Goal: Task Accomplishment & Management: Use online tool/utility

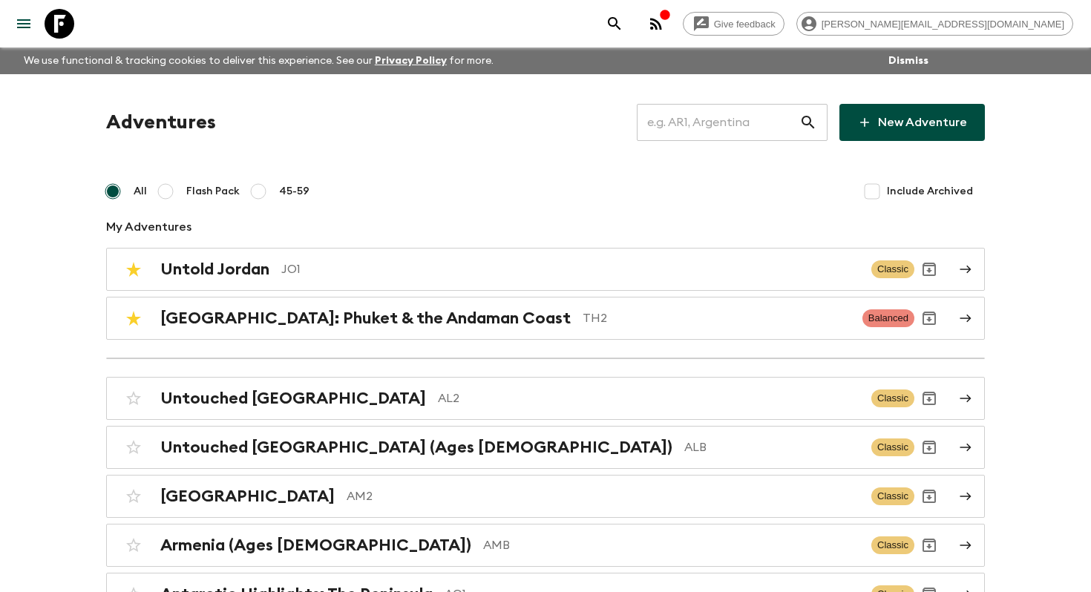
scroll to position [640, 0]
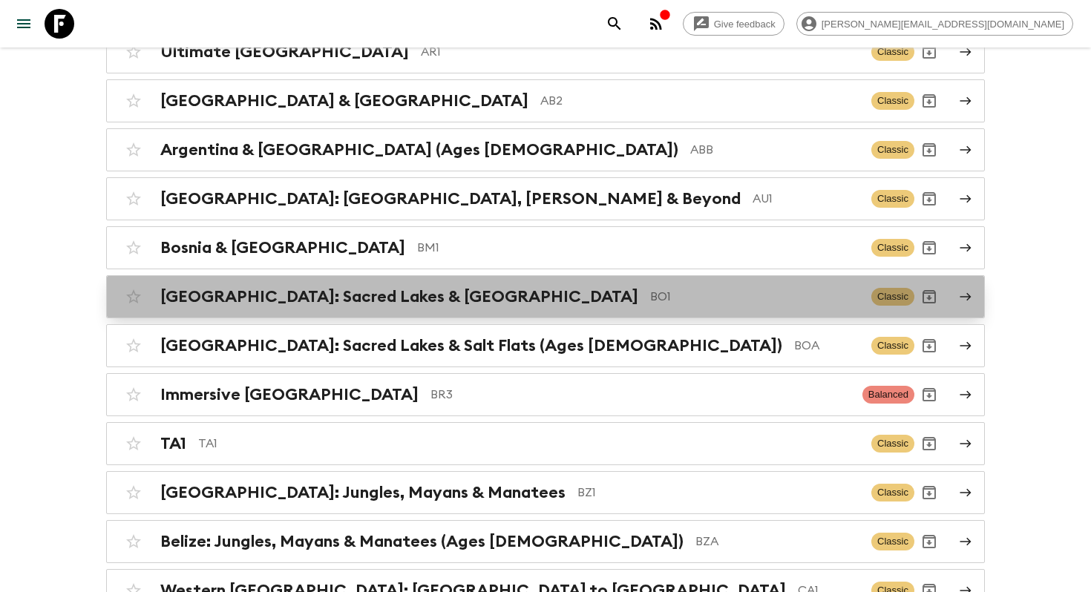
click at [473, 307] on div "[GEOGRAPHIC_DATA]: Sacred Lakes & Salt Flats BO1 Classic" at bounding box center [517, 297] width 796 height 30
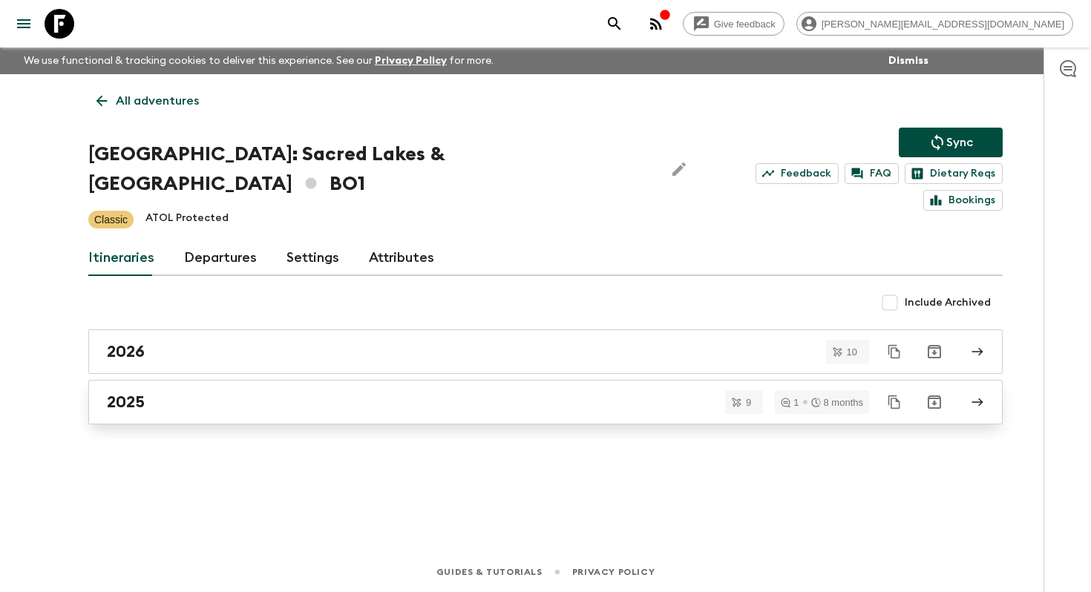
click at [258, 393] on div "2025" at bounding box center [531, 402] width 849 height 19
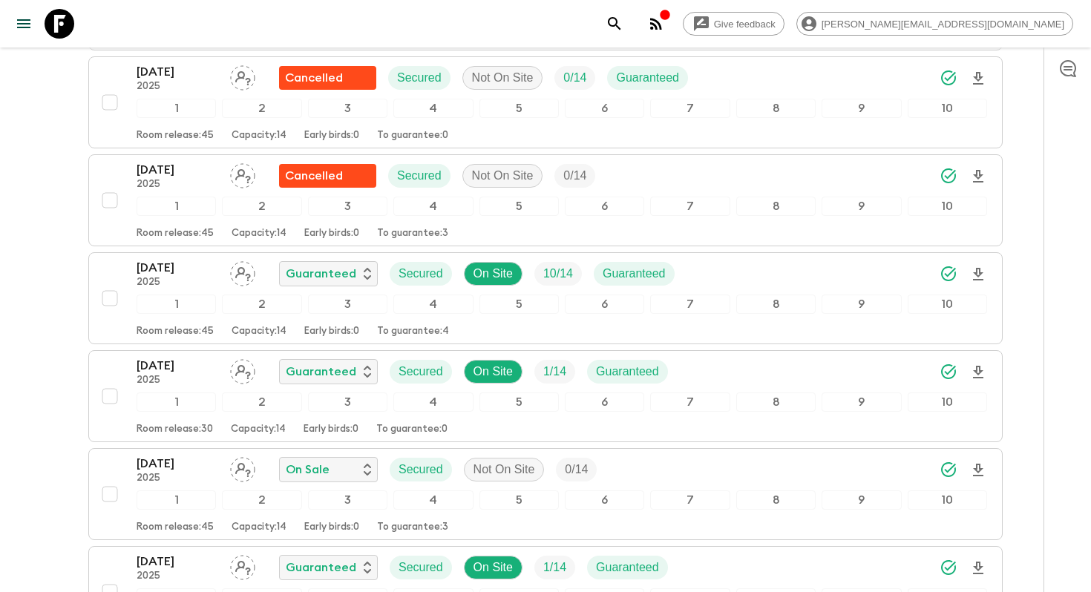
scroll to position [735, 0]
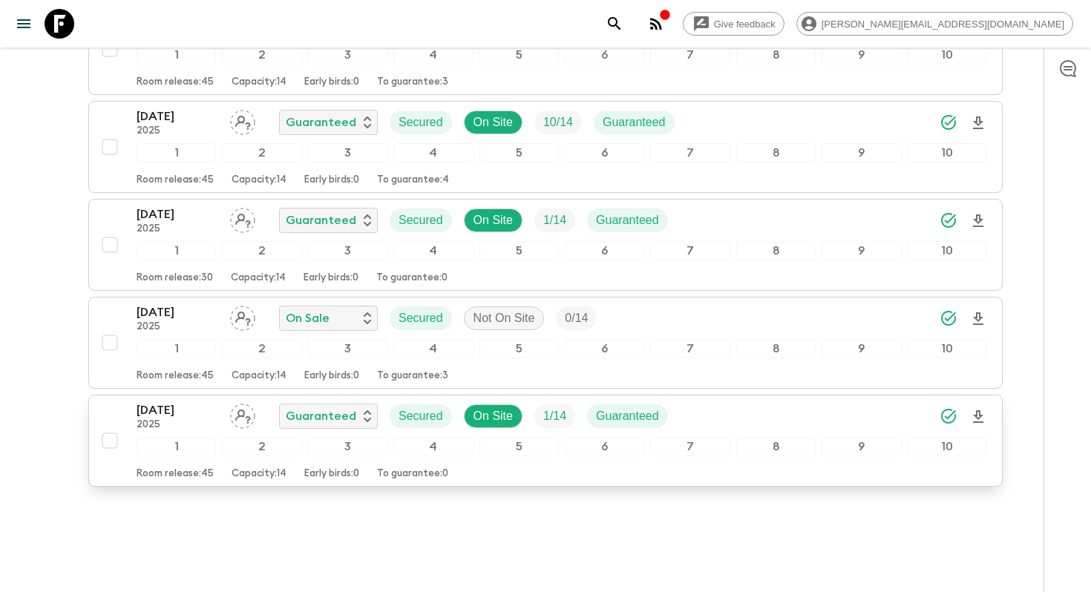
click at [150, 401] on p "[DATE]" at bounding box center [178, 410] width 82 height 18
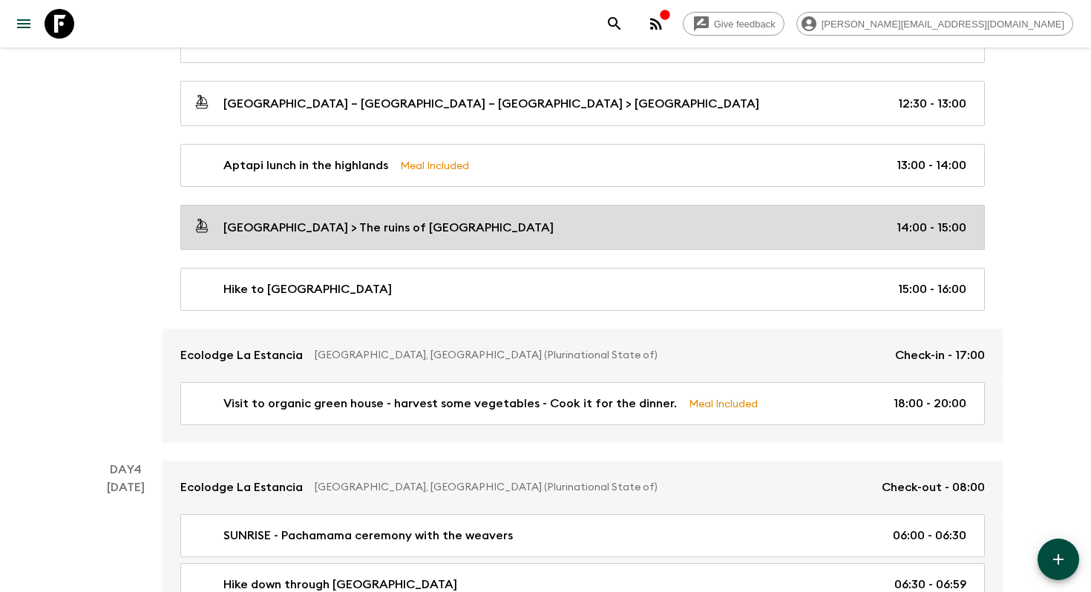
scroll to position [746, 0]
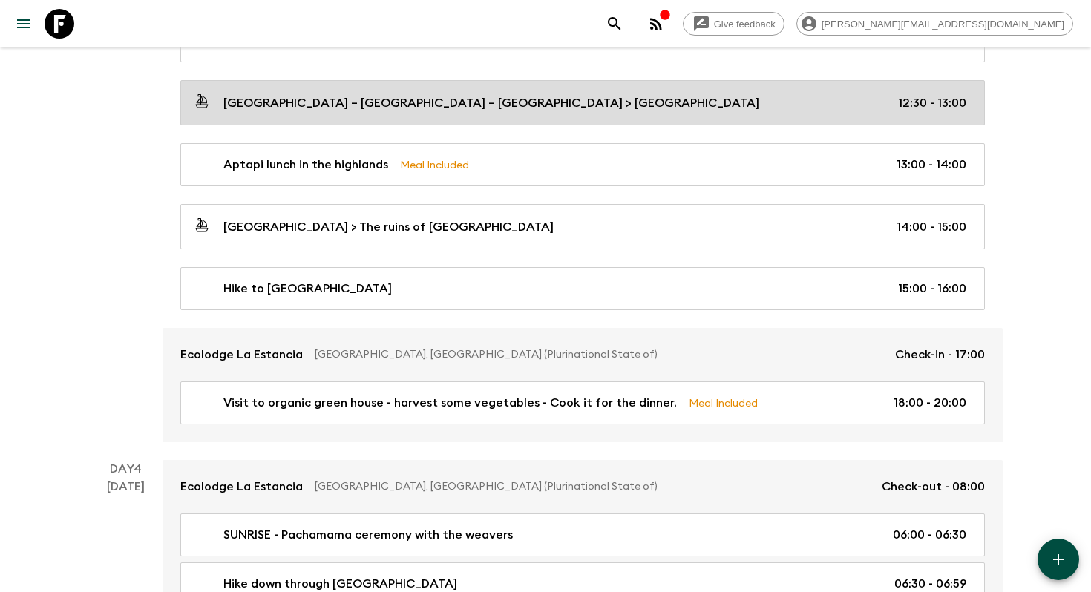
click at [243, 104] on p "[GEOGRAPHIC_DATA] – [GEOGRAPHIC_DATA] – [GEOGRAPHIC_DATA] > [GEOGRAPHIC_DATA]" at bounding box center [491, 103] width 536 height 18
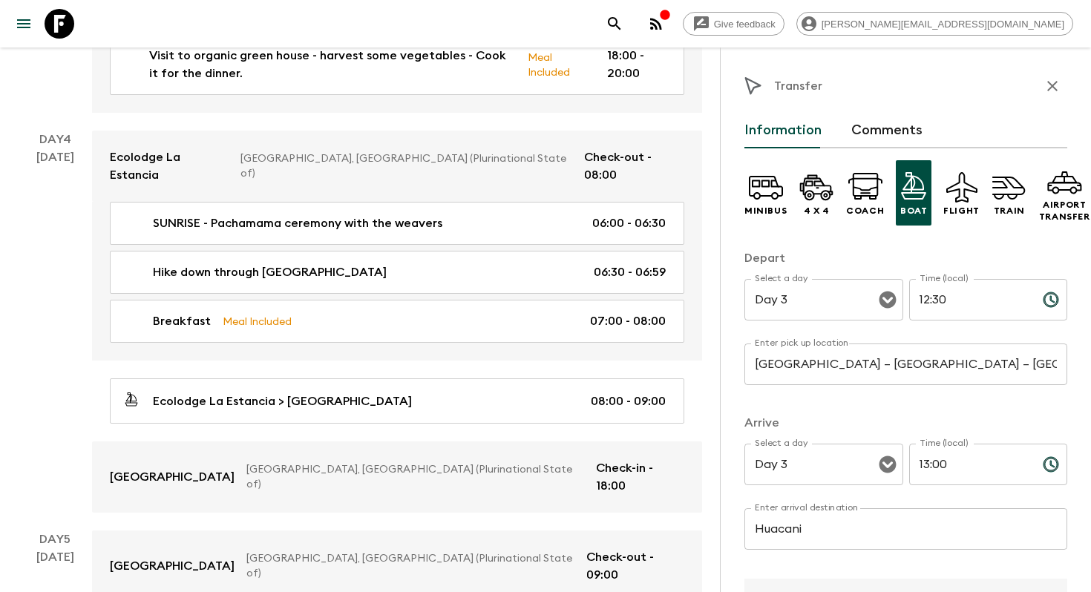
scroll to position [1183, 0]
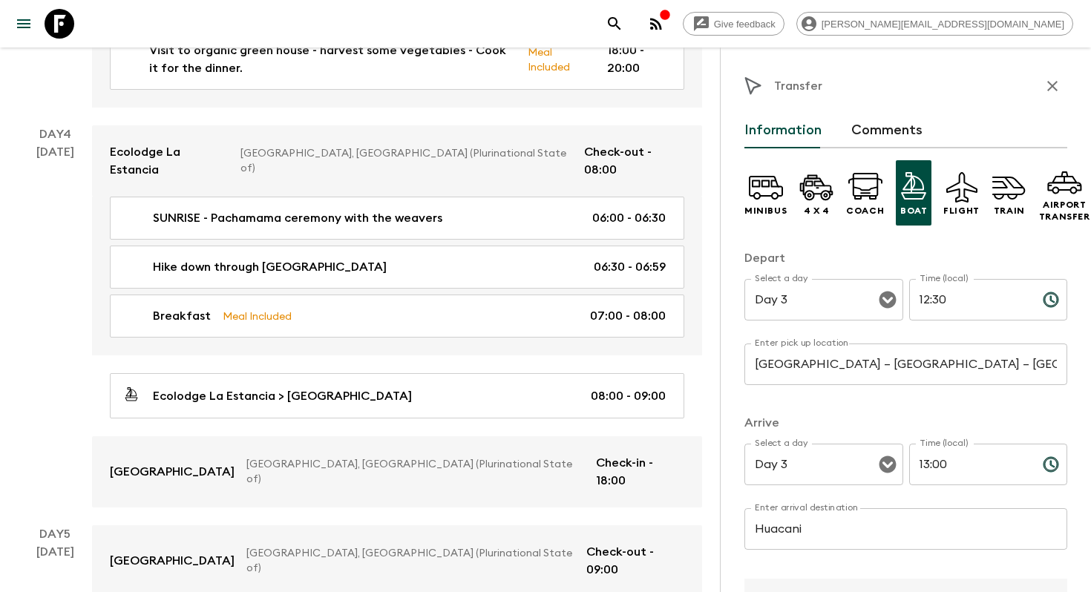
click at [1051, 81] on icon "button" at bounding box center [1052, 86] width 18 height 18
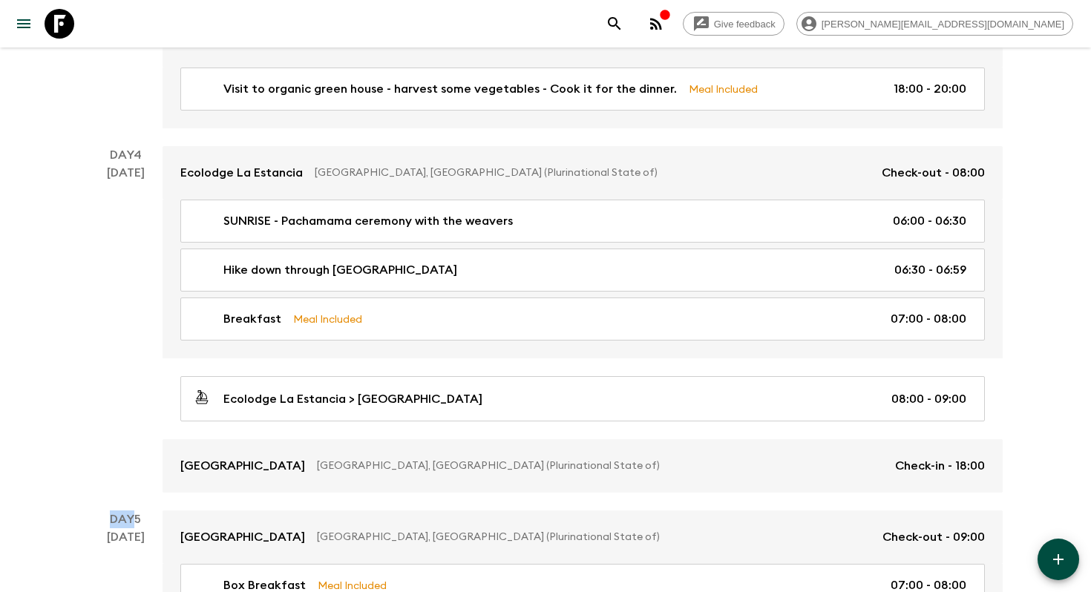
scroll to position [1071, 0]
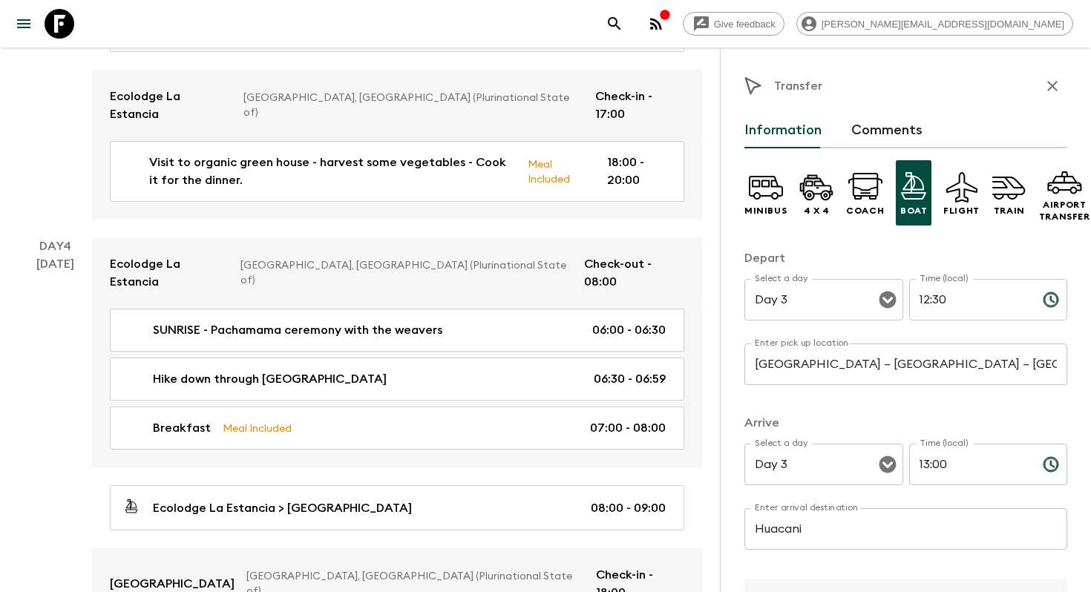
scroll to position [1183, 0]
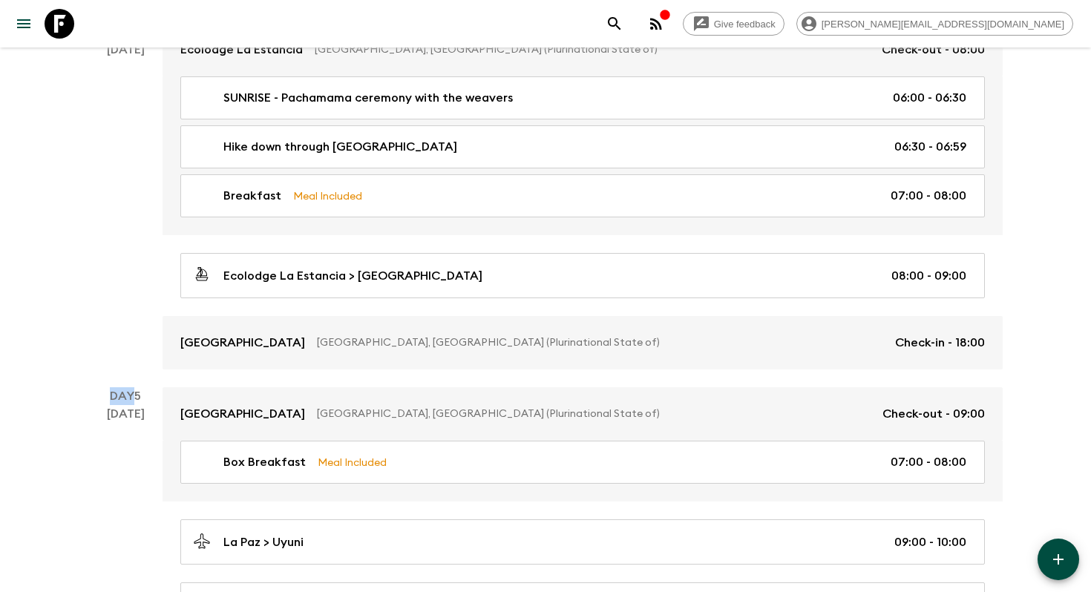
scroll to position [746, 0]
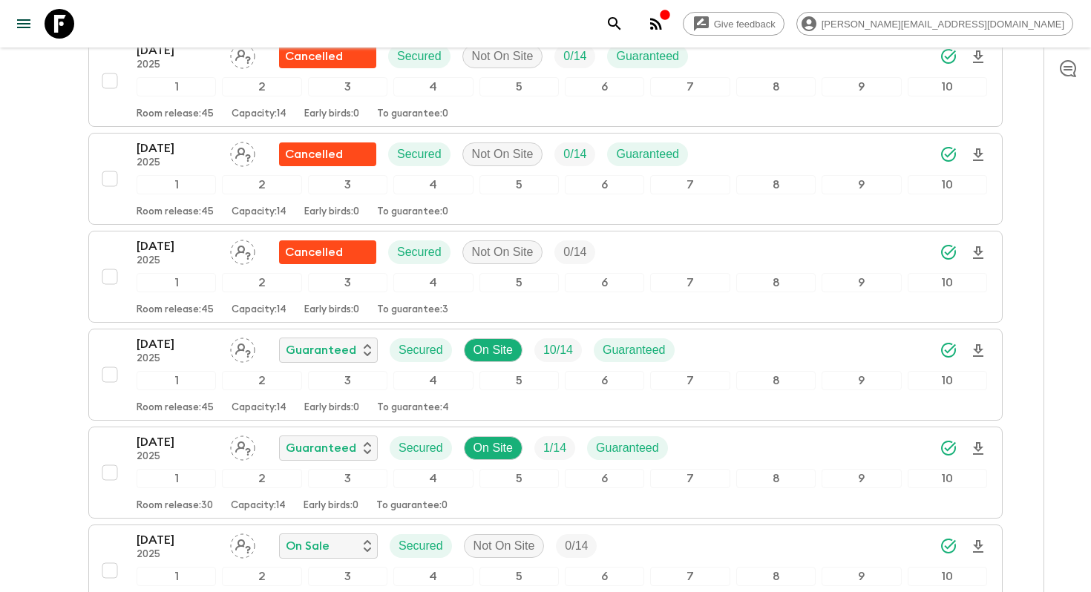
scroll to position [571, 0]
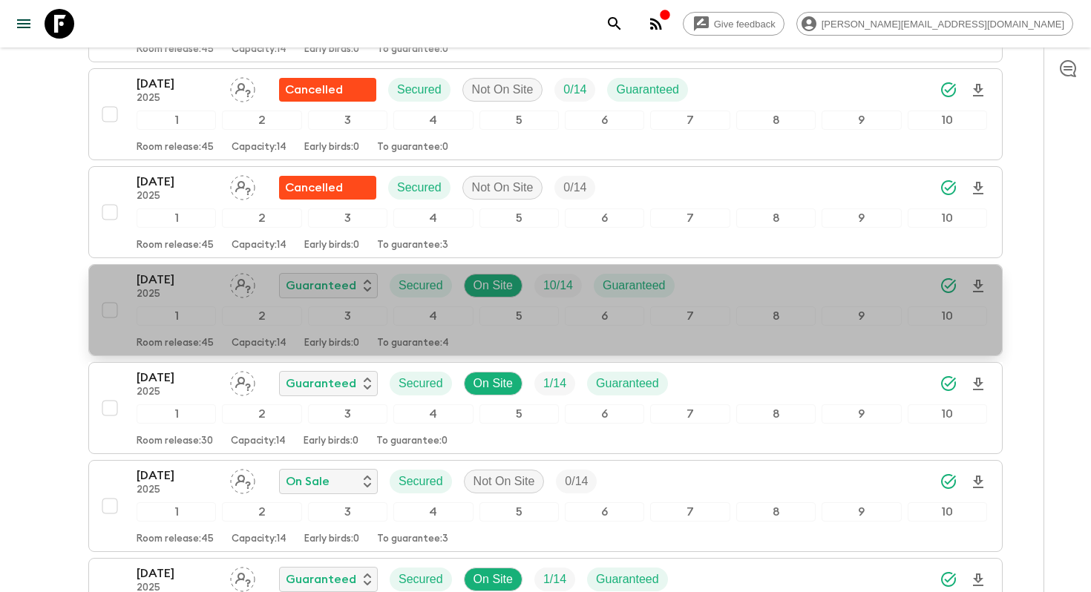
click at [203, 271] on p "[DATE]" at bounding box center [178, 280] width 82 height 18
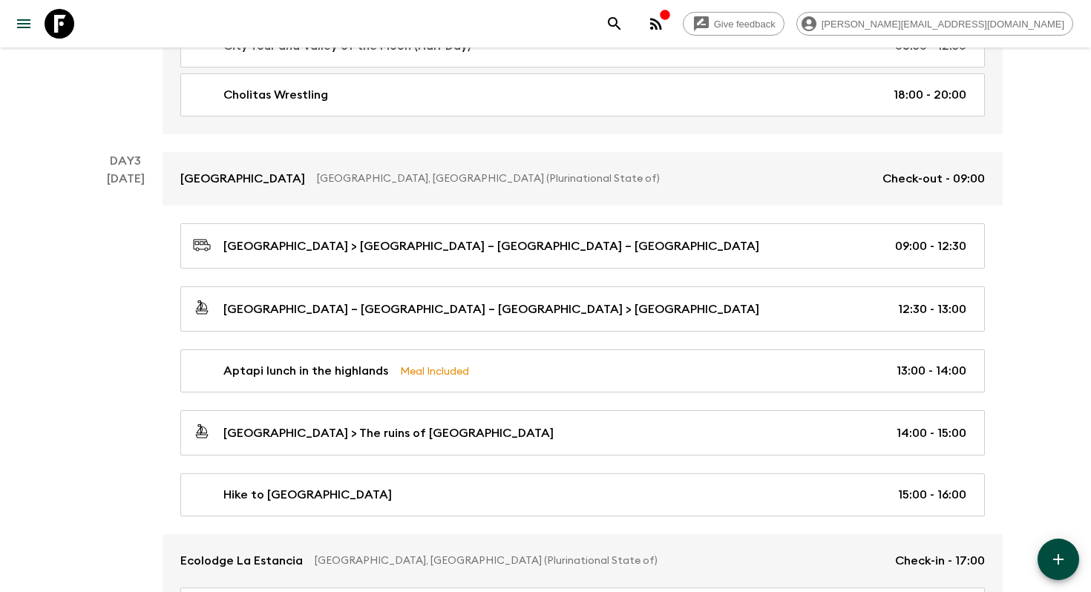
scroll to position [557, 0]
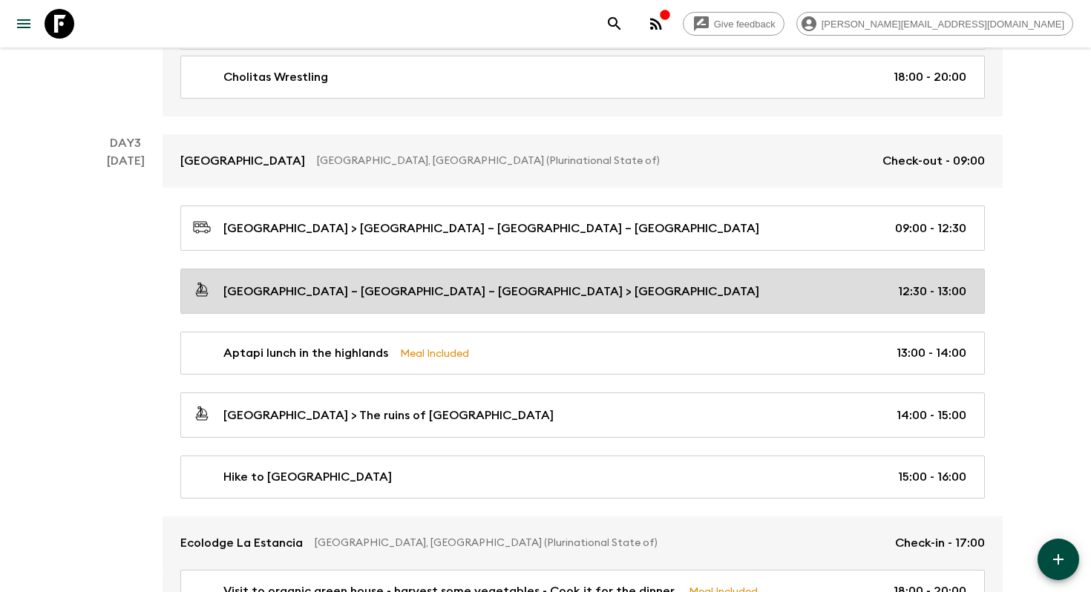
click at [301, 296] on p "[GEOGRAPHIC_DATA] – [GEOGRAPHIC_DATA] – [GEOGRAPHIC_DATA] > [GEOGRAPHIC_DATA]" at bounding box center [491, 292] width 536 height 18
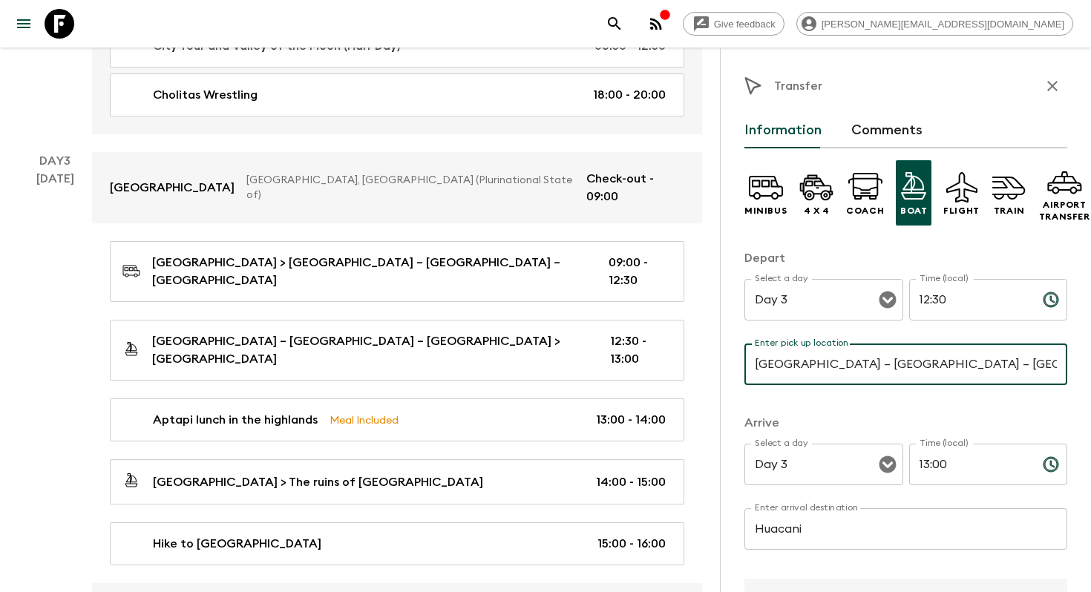
click at [791, 365] on input "[GEOGRAPHIC_DATA] – [GEOGRAPHIC_DATA] – [GEOGRAPHIC_DATA]" at bounding box center [905, 365] width 323 height 42
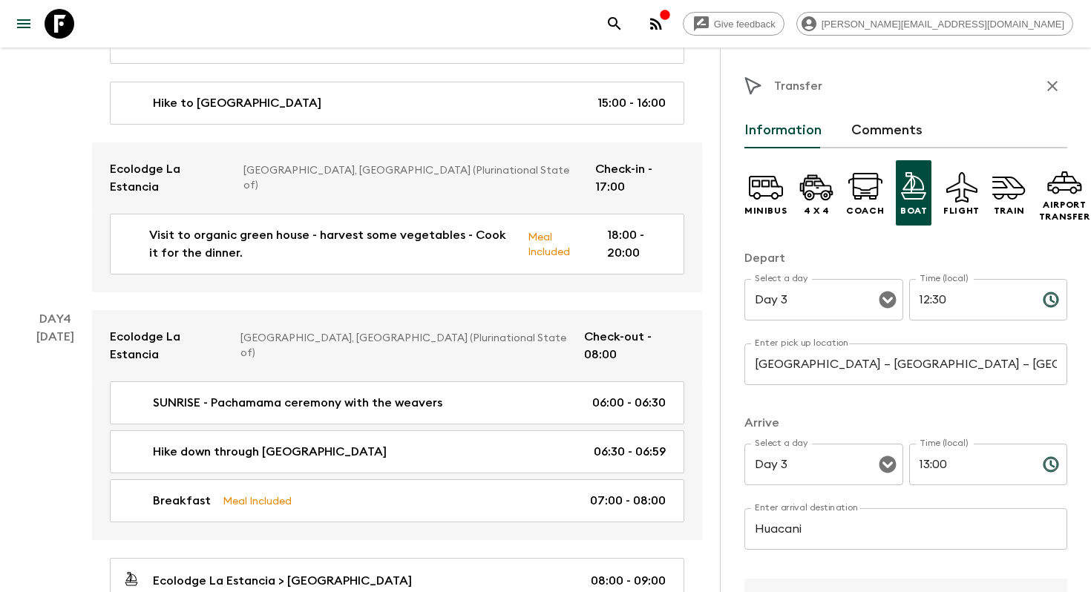
scroll to position [1010, 0]
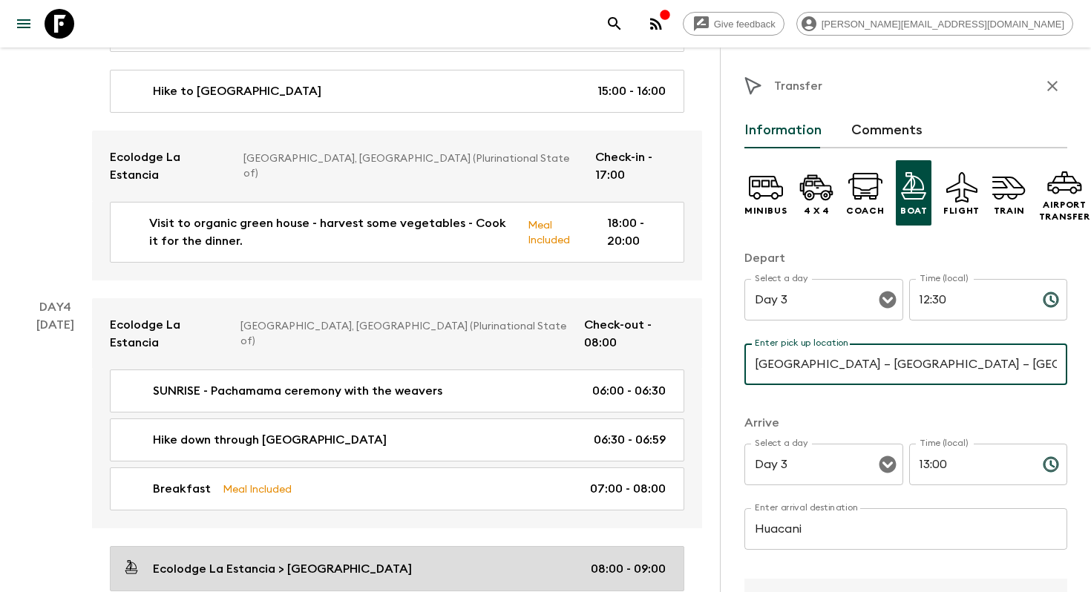
click at [212, 560] on p "Ecolodge La Estancia > [GEOGRAPHIC_DATA]" at bounding box center [282, 569] width 259 height 18
type input "Ecolodge La Estancia"
type input "[GEOGRAPHIC_DATA]"
type input "Day 4"
type input "08:00"
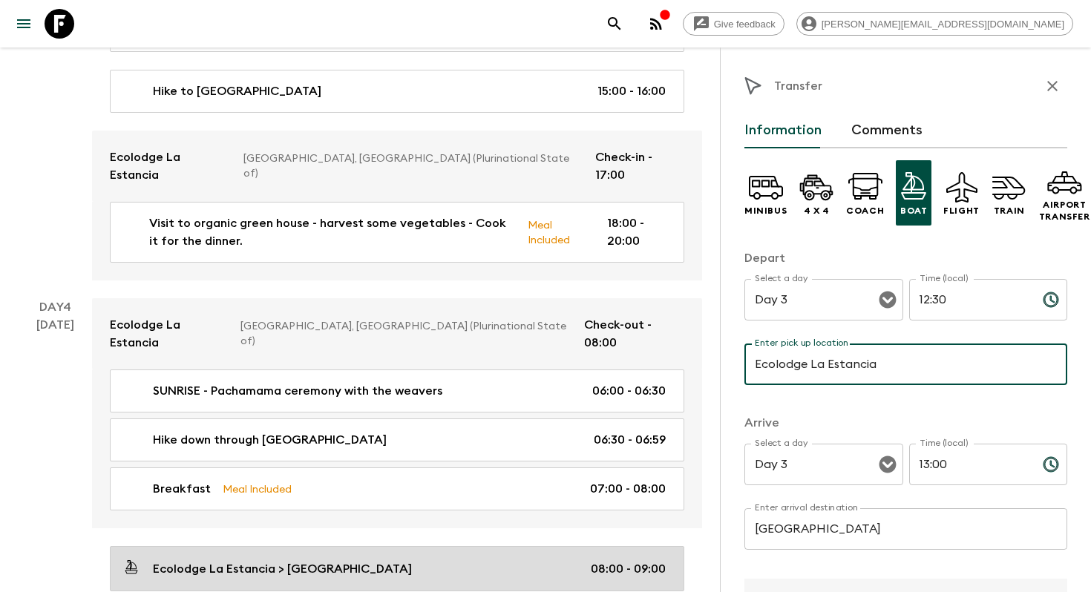
type input "Day 4"
type input "09:00"
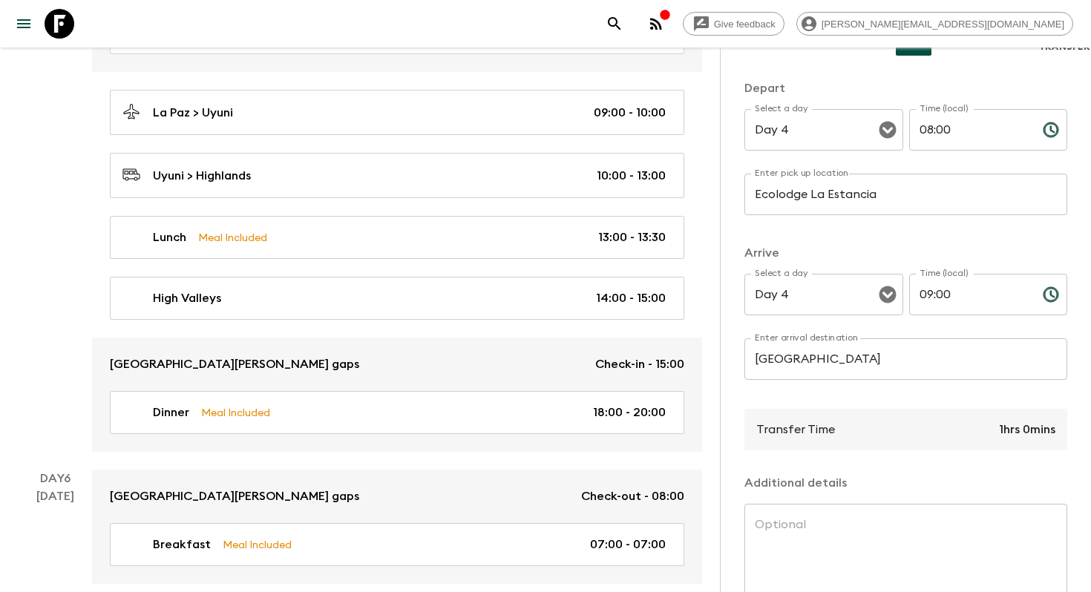
scroll to position [1800, 0]
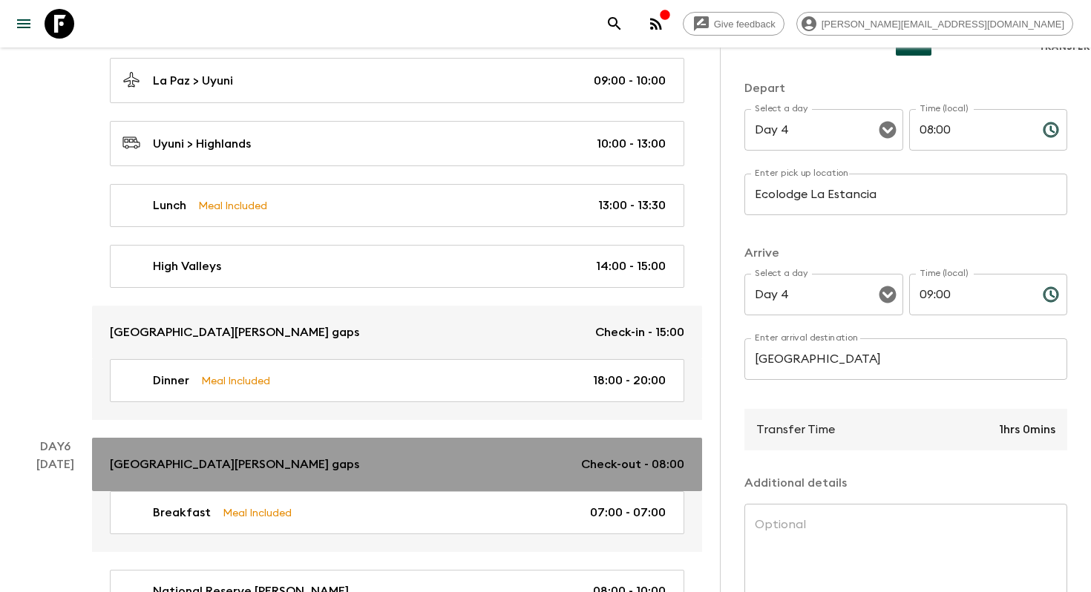
click at [259, 456] on p "[GEOGRAPHIC_DATA][PERSON_NAME] gaps" at bounding box center [234, 465] width 249 height 18
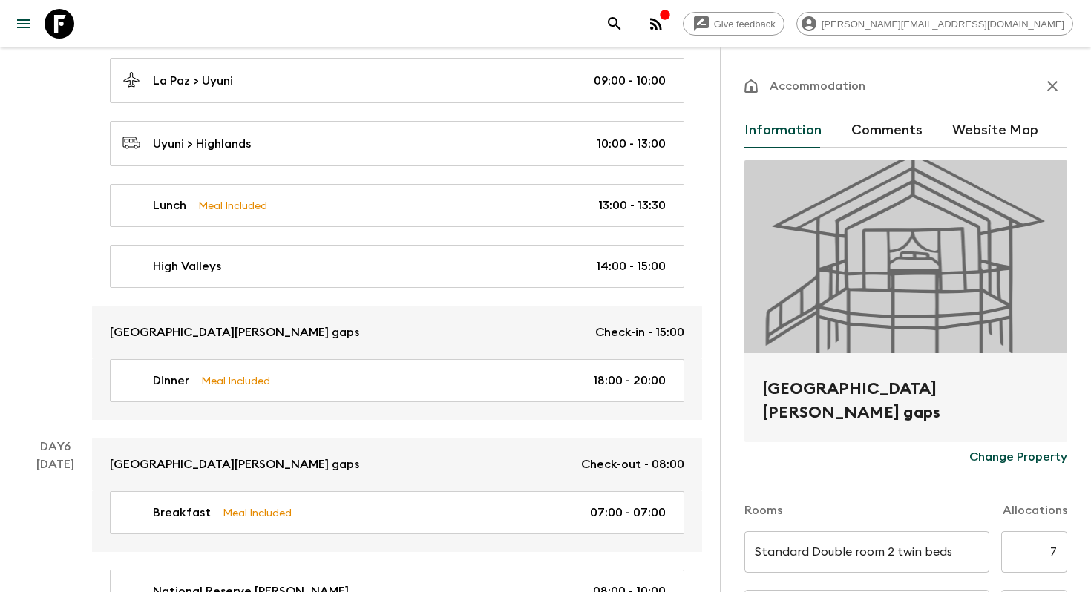
click at [833, 399] on h2 "[GEOGRAPHIC_DATA][PERSON_NAME] gaps" at bounding box center [905, 400] width 287 height 47
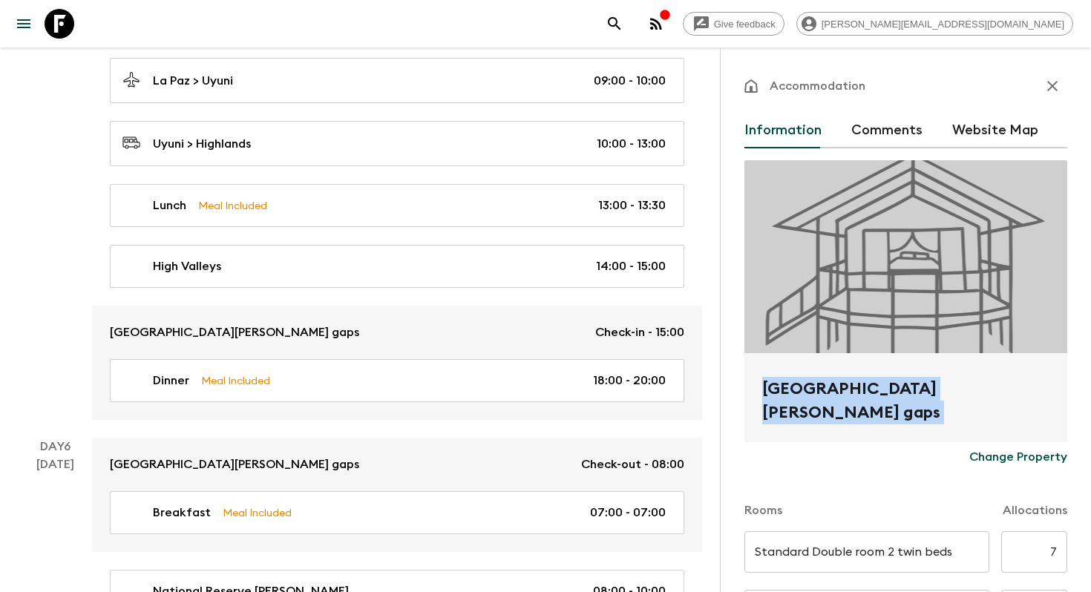
click at [833, 399] on h2 "[GEOGRAPHIC_DATA][PERSON_NAME] gaps" at bounding box center [905, 400] width 287 height 47
copy form "[GEOGRAPHIC_DATA][PERSON_NAME] gaps Change Property"
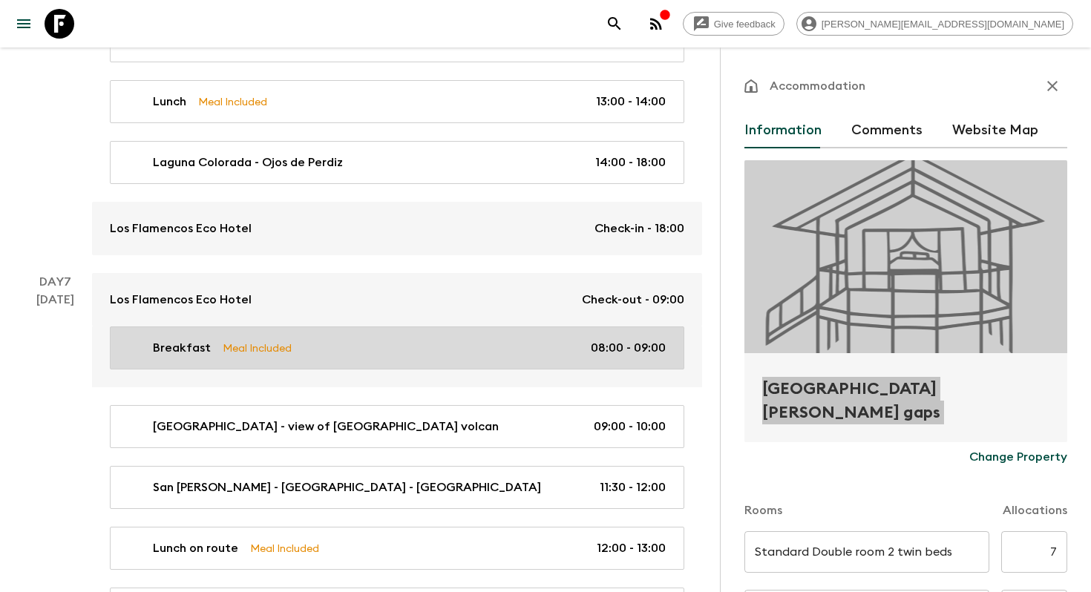
scroll to position [2410, 0]
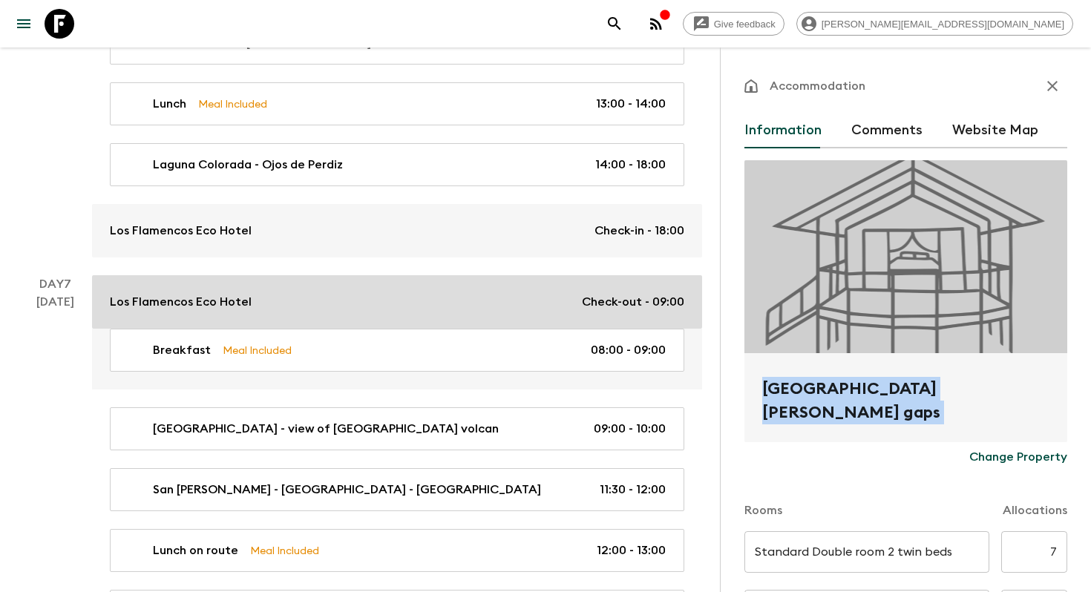
click at [353, 293] on div "Los Flamencos Eco Hotel Check-out - 09:00" at bounding box center [397, 302] width 574 height 18
type input "Standard room"
type input "Day 6"
type input "18:00"
type input "Day 7"
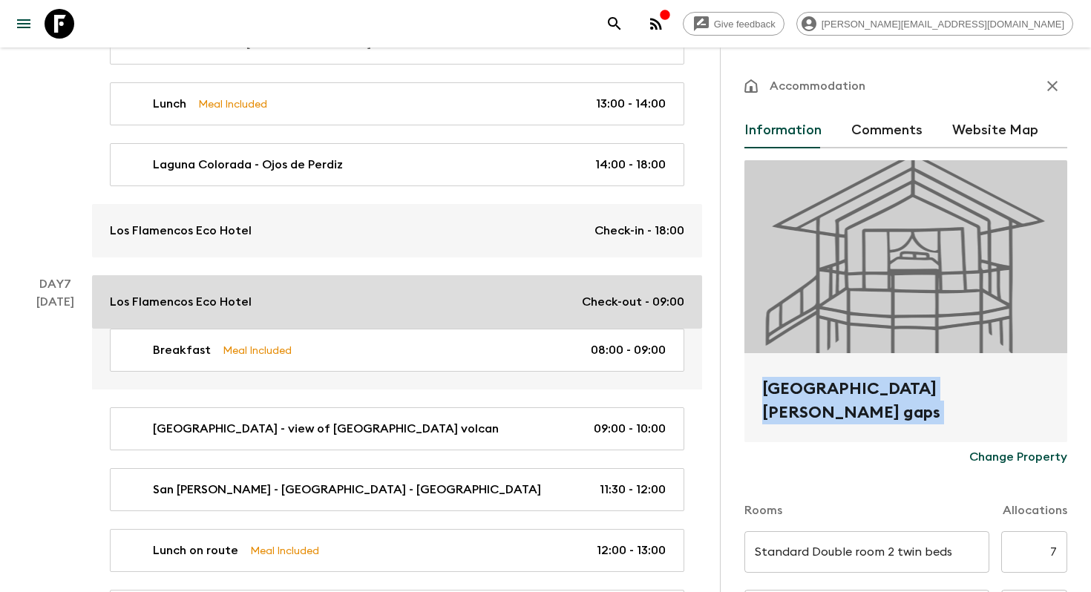
type input "09:00"
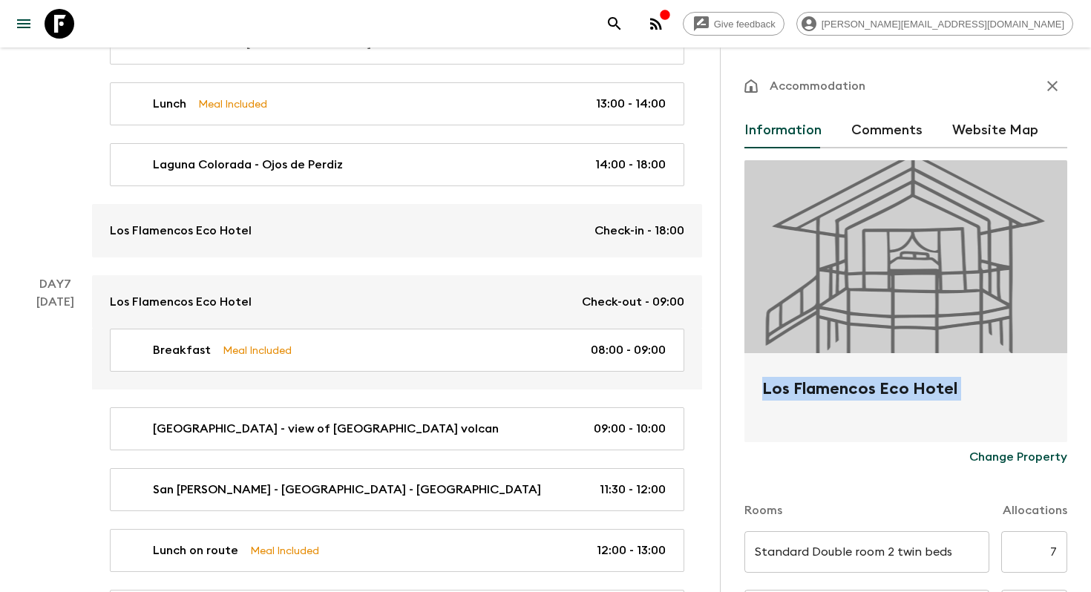
click at [827, 393] on h2 "Los Flamencos Eco Hotel" at bounding box center [905, 400] width 287 height 47
